Goal: Task Accomplishment & Management: Use online tool/utility

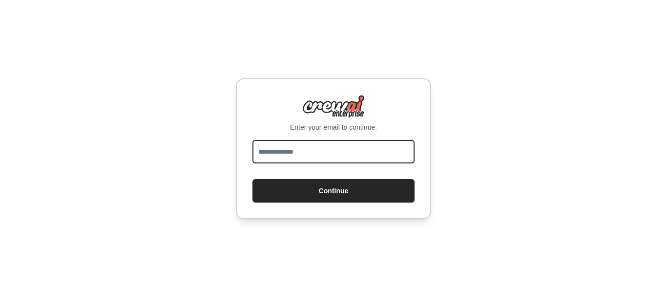
click at [299, 153] on input "email" at bounding box center [334, 151] width 162 height 23
type input "**********"
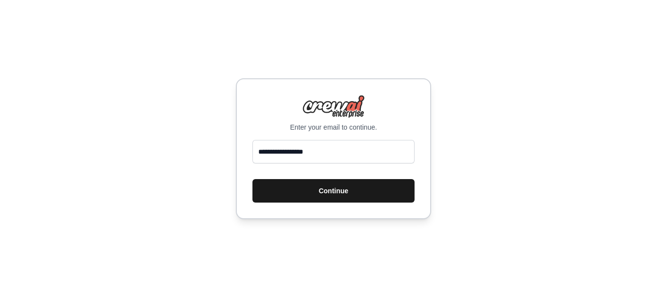
click at [326, 193] on button "Continue" at bounding box center [334, 190] width 162 height 23
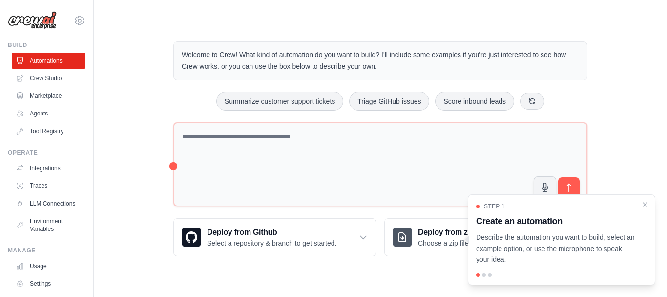
click at [55, 77] on link "Crew Studio" at bounding box center [49, 78] width 74 height 16
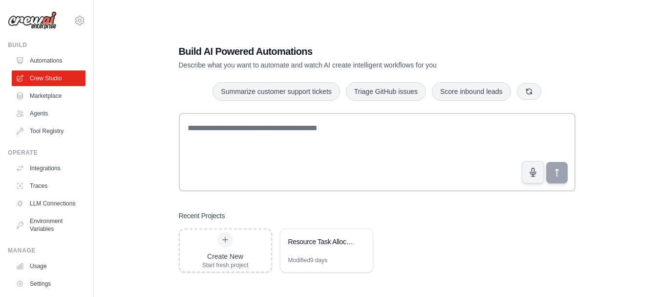
click at [515, 243] on div "Create New Start fresh project Resource Task Allocation System Modified 9 days" at bounding box center [377, 250] width 397 height 44
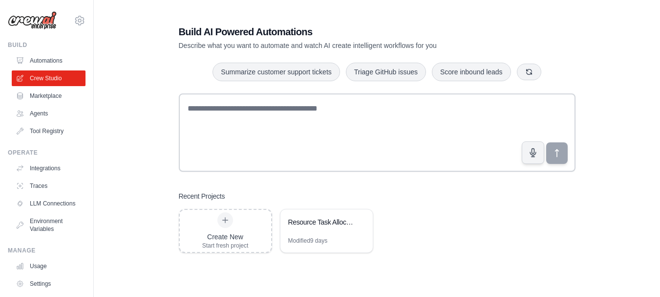
click at [507, 231] on div "Create New Start fresh project Resource Task Allocation System Modified 9 days" at bounding box center [377, 231] width 397 height 44
click at [613, 91] on div "Build AI Powered Automations Describe what you want to automate and watch AI cr…" at bounding box center [376, 138] width 535 height 297
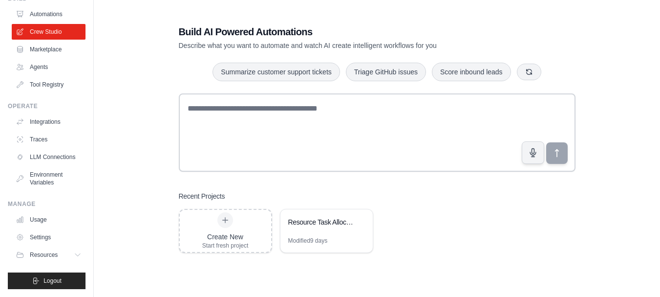
scroll to position [0, 0]
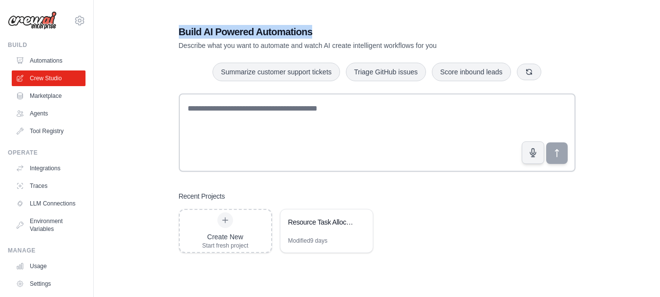
drag, startPoint x: 313, startPoint y: 30, endPoint x: 180, endPoint y: 26, distance: 133.0
click at [180, 26] on h1 "Build AI Powered Automations" at bounding box center [343, 32] width 328 height 14
copy h1 "Build AI Powered Automations"
